Goal: Task Accomplishment & Management: Use online tool/utility

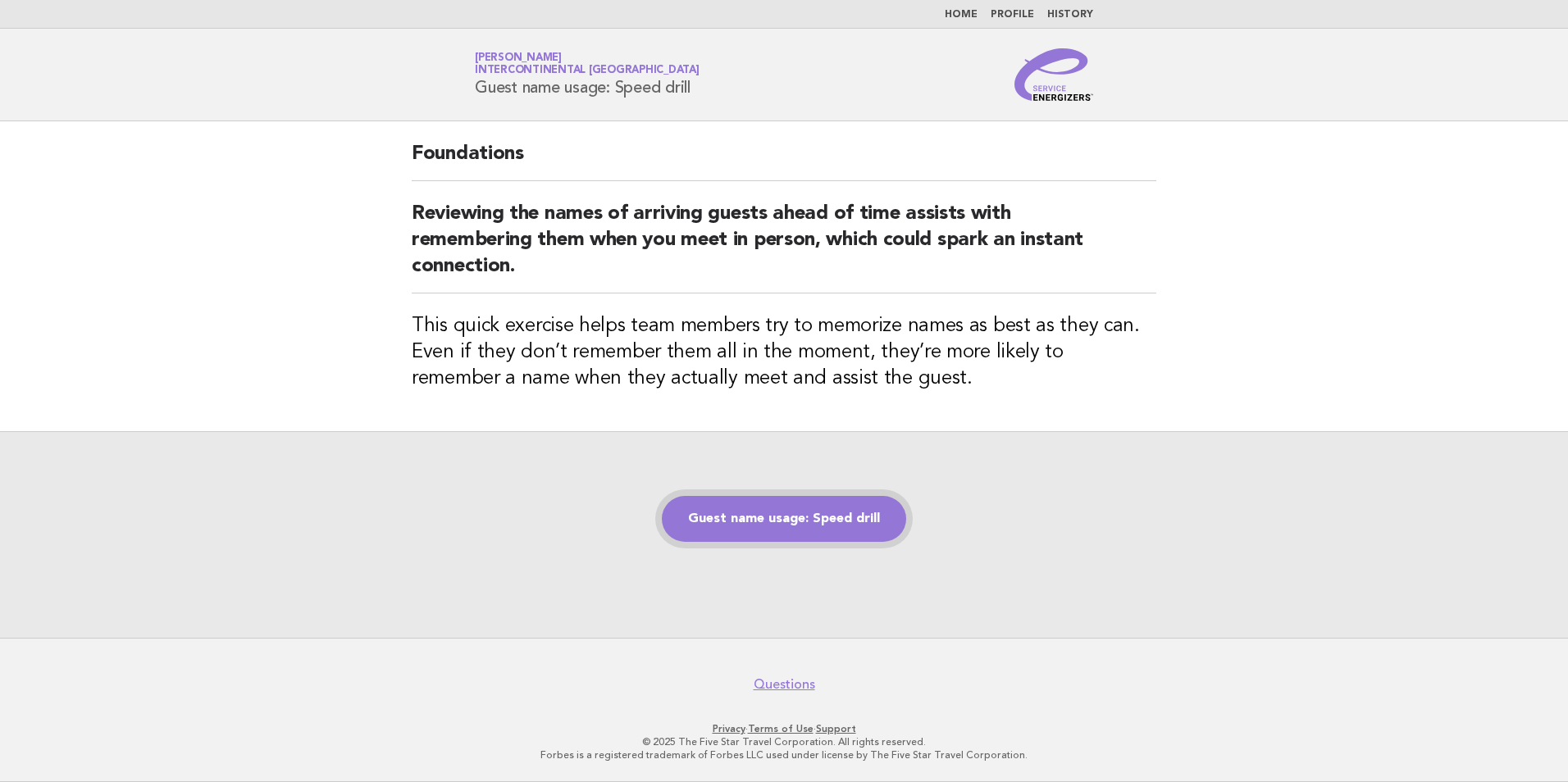
click at [786, 524] on link "Guest name usage: Speed drill" at bounding box center [783, 519] width 244 height 46
click at [836, 519] on link "Guest name usage: Speed drill" at bounding box center [783, 519] width 244 height 46
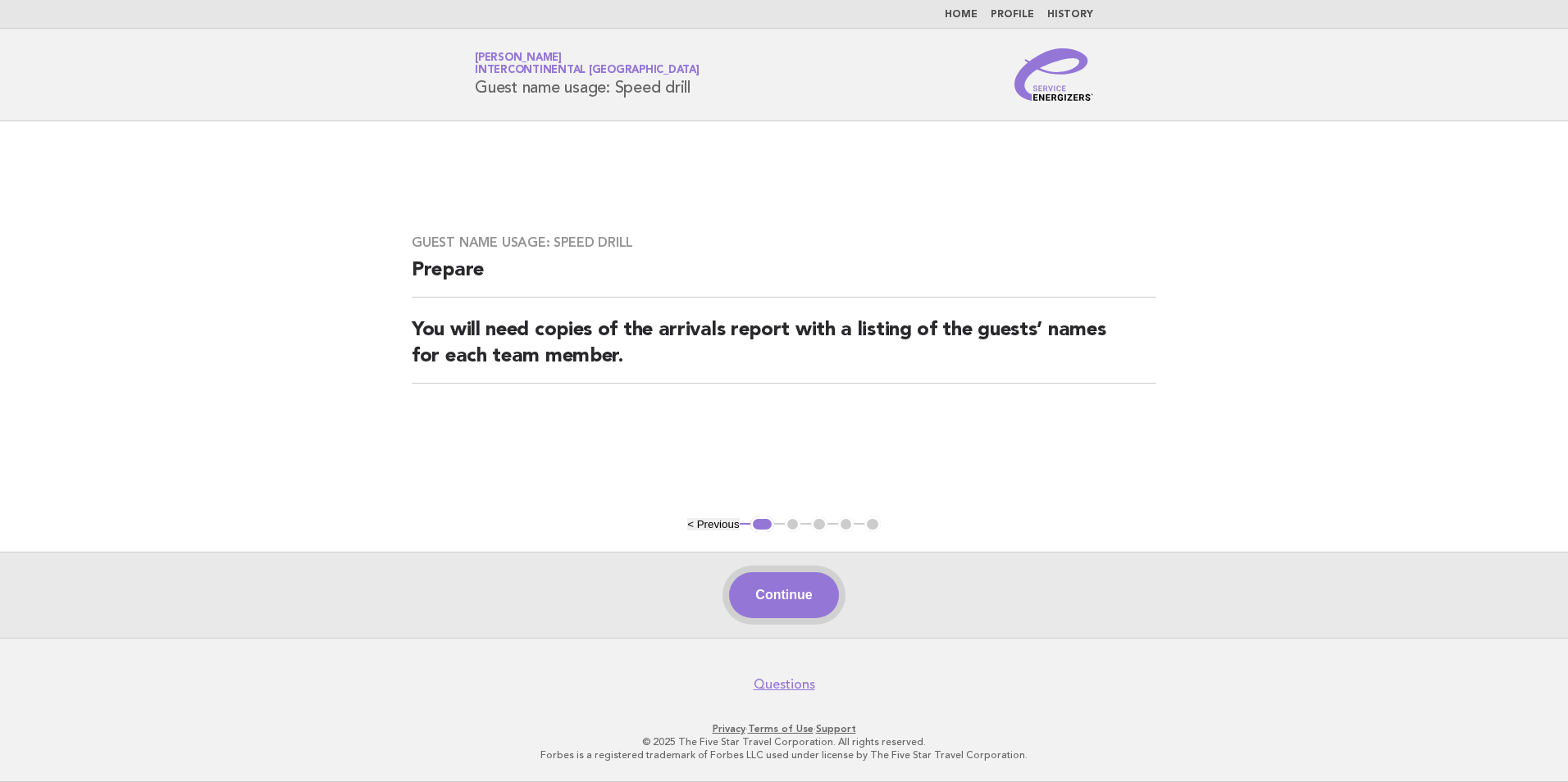
click at [812, 580] on button "Continue" at bounding box center [784, 595] width 109 height 46
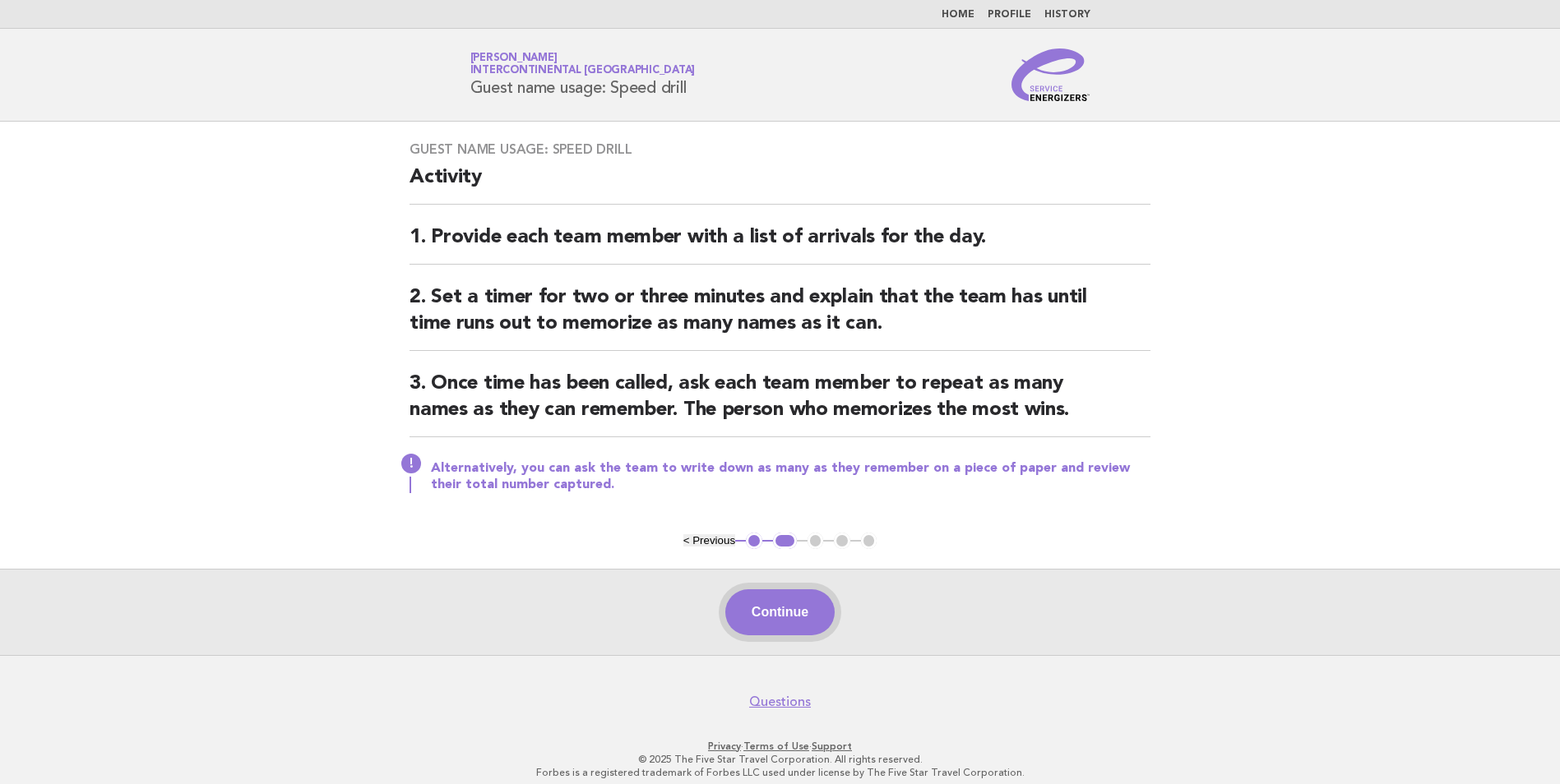
click at [801, 600] on button "Continue" at bounding box center [780, 612] width 110 height 46
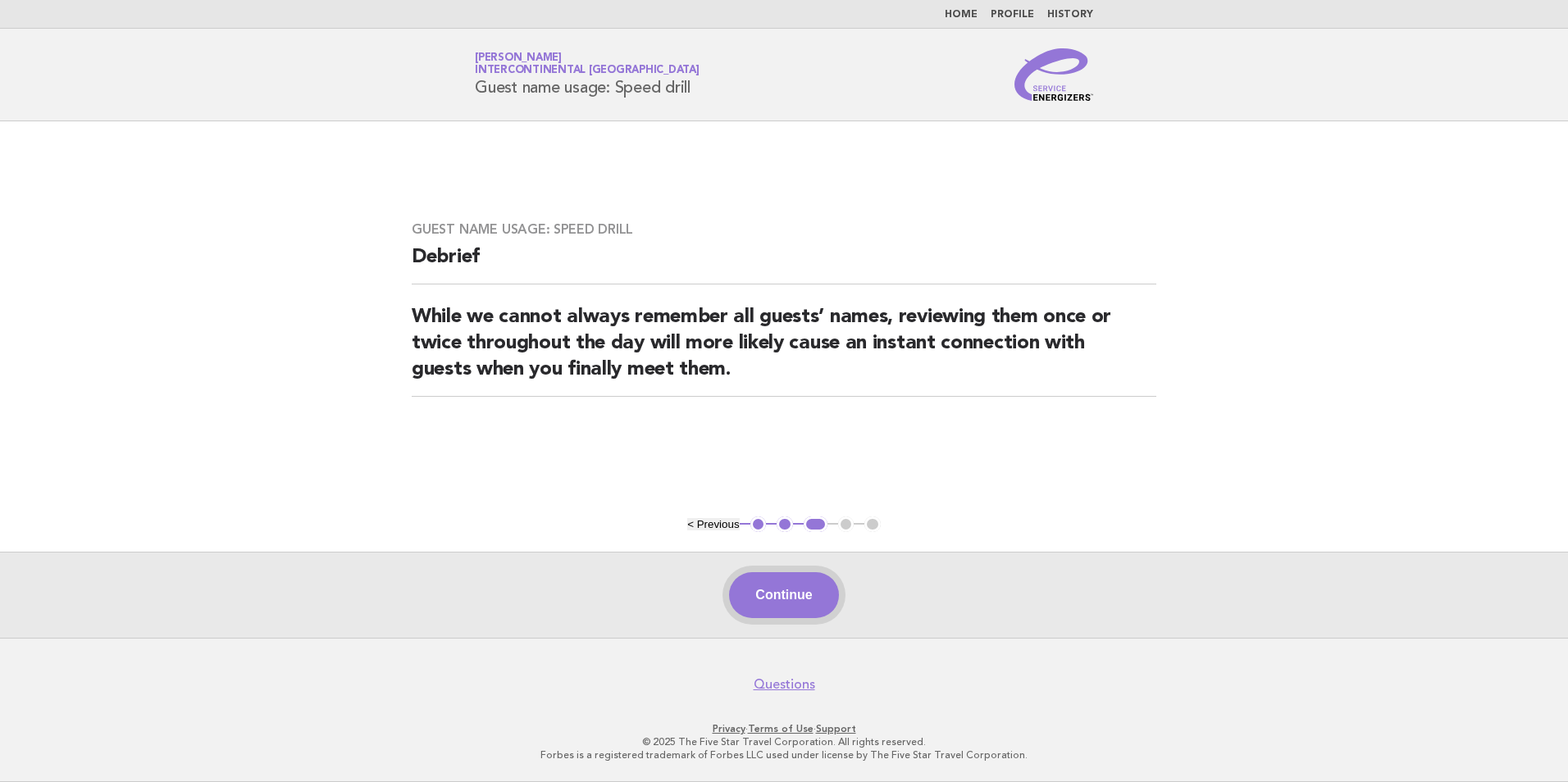
click at [782, 604] on button "Continue" at bounding box center [784, 595] width 109 height 46
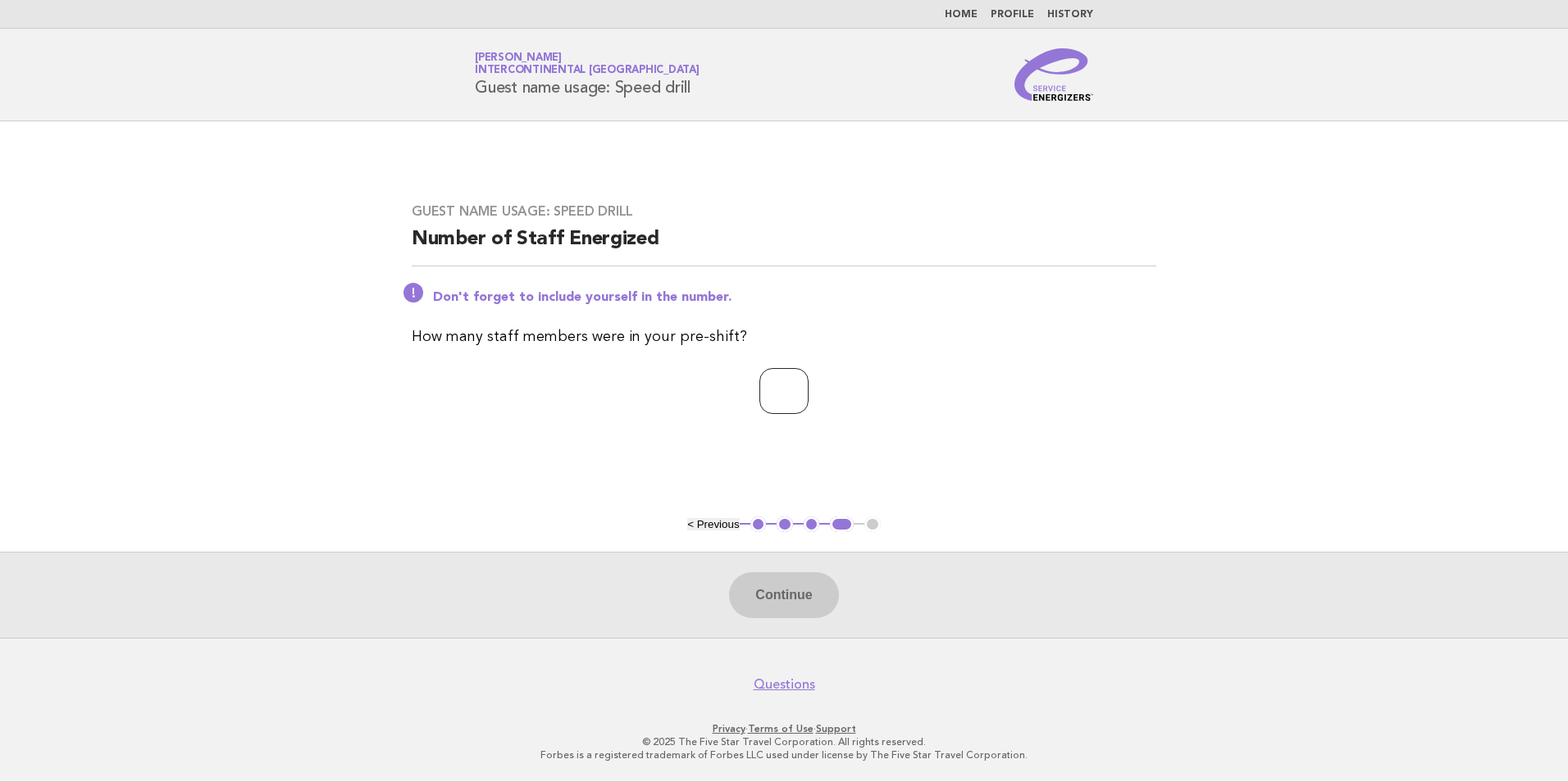
click at [792, 389] on input "number" at bounding box center [784, 391] width 49 height 46
type input "*"
click at [769, 598] on button "Continue" at bounding box center [784, 595] width 109 height 46
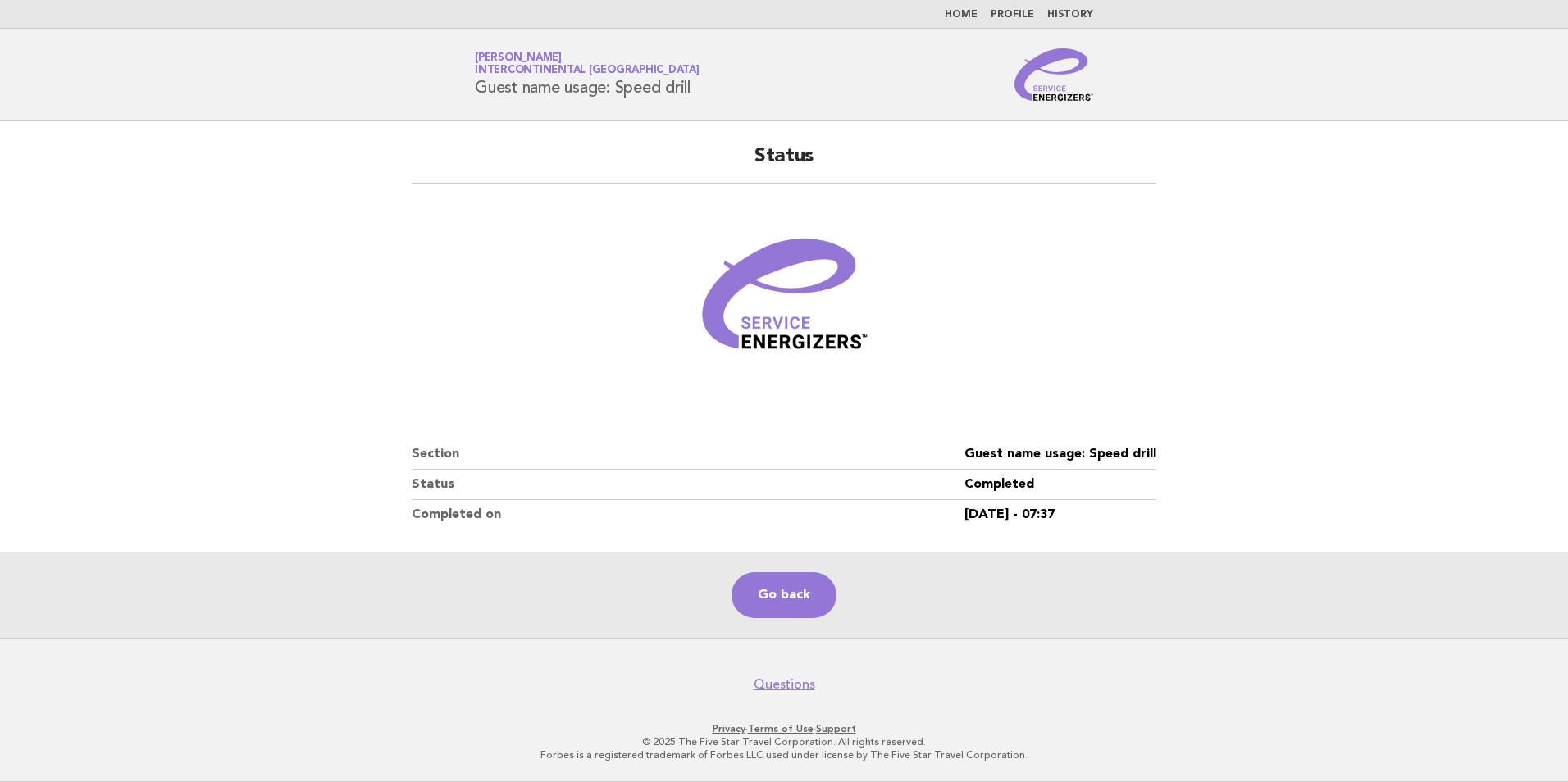
click at [779, 598] on link "Go back" at bounding box center [783, 595] width 105 height 46
